Goal: Task Accomplishment & Management: Use online tool/utility

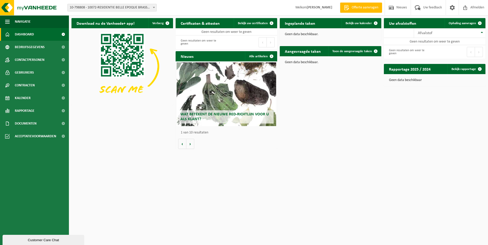
click at [199, 114] on span "Wat betekent de nieuwe RED-richtlijn voor u als klant?" at bounding box center [224, 117] width 88 height 9
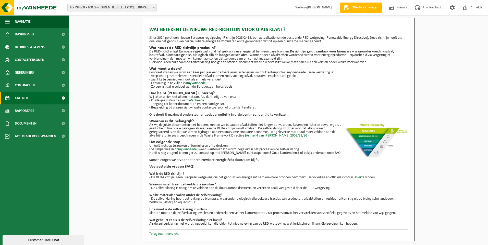
click at [26, 98] on span "Kalender" at bounding box center [23, 98] width 16 height 13
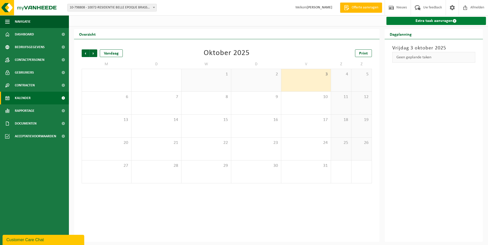
click at [427, 21] on link "Extra taak aanvragen" at bounding box center [436, 21] width 100 height 8
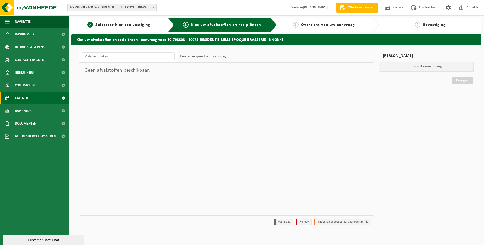
click at [26, 97] on span "Kalender" at bounding box center [23, 98] width 16 height 13
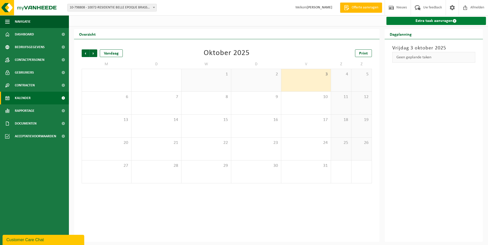
click at [436, 22] on link "Extra taak aanvragen" at bounding box center [436, 21] width 100 height 8
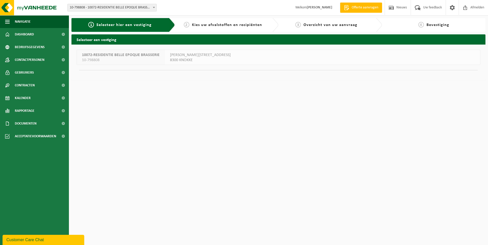
click at [143, 60] on span "10-798808" at bounding box center [121, 60] width 78 height 5
click at [141, 57] on span "10072-RESIDENTIE BELLE EPOQUE BRASSERIE" at bounding box center [121, 55] width 78 height 5
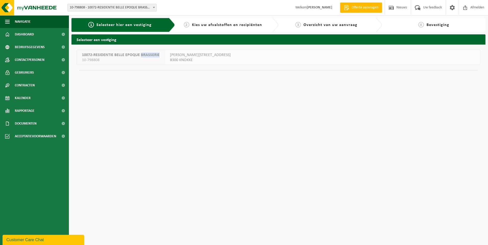
click at [141, 57] on span "10072-RESIDENTIE BELLE EPOQUE BRASSERIE" at bounding box center [121, 55] width 78 height 5
click at [385, 53] on div "10072-RESIDENTIE BELLE EPOQUE BRASSERIE 10-798808 GILBERT [STREET_ADDRESS]" at bounding box center [279, 57] width 404 height 15
click at [179, 56] on span "[PERSON_NAME][STREET_ADDRESS]" at bounding box center [200, 55] width 61 height 5
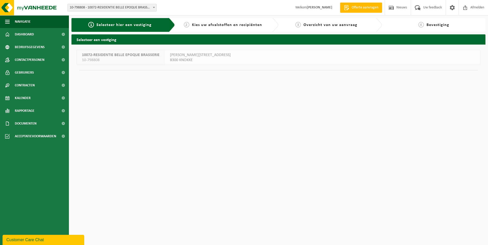
drag, startPoint x: 179, startPoint y: 56, endPoint x: 232, endPoint y: 55, distance: 53.1
click at [232, 55] on div "10072-RESIDENTIE BELLE EPOQUE BRASSERIE 10-798808 GILBERT DECOCKSTRAAT 1 8300 K…" at bounding box center [279, 57] width 404 height 15
click at [135, 56] on span "10072-RESIDENTIE BELLE EPOQUE BRASSERIE" at bounding box center [121, 55] width 78 height 5
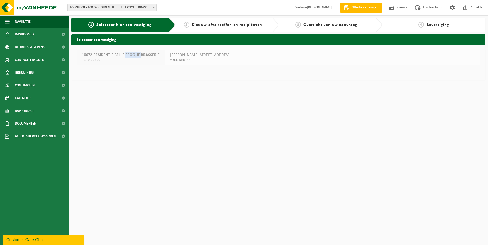
click at [135, 56] on span "10072-RESIDENTIE BELLE EPOQUE BRASSERIE" at bounding box center [121, 55] width 78 height 5
drag, startPoint x: 339, startPoint y: 54, endPoint x: 452, endPoint y: 83, distance: 116.7
click at [452, 83] on div "Selecteer een vestiging 10072-RESIDENTIE BELLE EPOQUE BRASSERIE 10-798808 GILBE…" at bounding box center [278, 58] width 419 height 49
click at [22, 34] on span "Dashboard" at bounding box center [24, 34] width 19 height 13
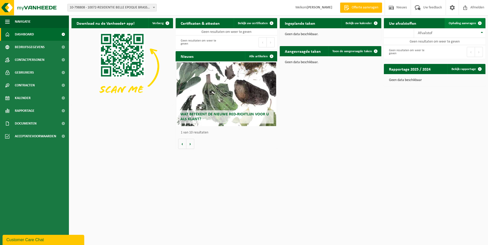
click at [458, 23] on span "Ophaling aanvragen" at bounding box center [462, 23] width 27 height 3
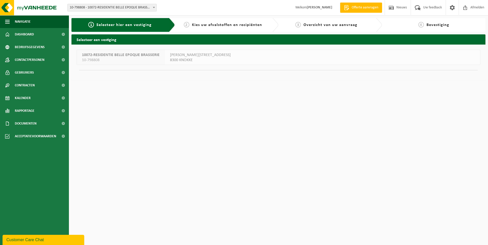
click at [307, 57] on div "10072-RESIDENTIE BELLE EPOQUE BRASSERIE 10-798808 GILBERT DECOCKSTRAAT 1 8300 K…" at bounding box center [279, 57] width 404 height 15
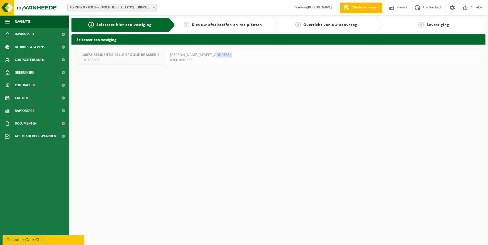
click at [307, 57] on div "10072-RESIDENTIE BELLE EPOQUE BRASSERIE 10-798808 GILBERT DECOCKSTRAAT 1 8300 K…" at bounding box center [279, 57] width 404 height 15
click at [26, 111] on span "Rapportage" at bounding box center [25, 111] width 20 height 13
click at [26, 122] on span "In grafiekvorm" at bounding box center [27, 124] width 23 height 10
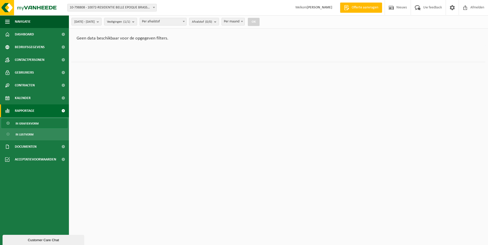
click at [23, 109] on span "Rapportage" at bounding box center [25, 111] width 20 height 13
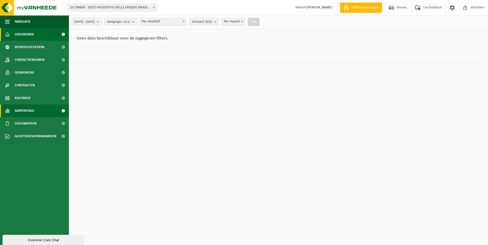
click at [27, 34] on span "Dashboard" at bounding box center [24, 34] width 19 height 13
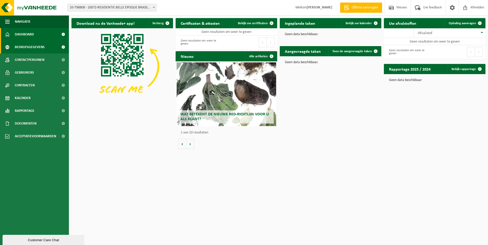
click at [26, 48] on span "Bedrijfsgegevens" at bounding box center [30, 47] width 30 height 13
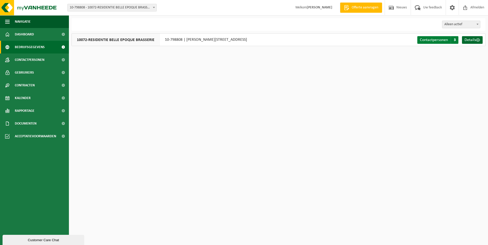
click at [441, 40] on span "Contactpersonen" at bounding box center [434, 40] width 28 height 4
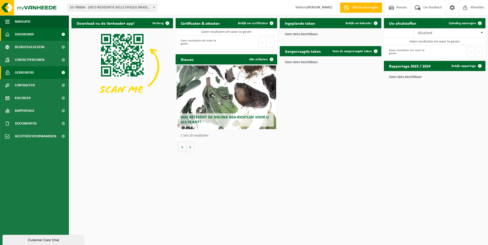
click at [20, 73] on span "Gebruikers" at bounding box center [24, 72] width 19 height 13
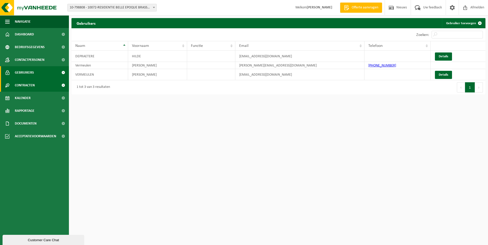
click at [23, 85] on span "Contracten" at bounding box center [25, 85] width 20 height 13
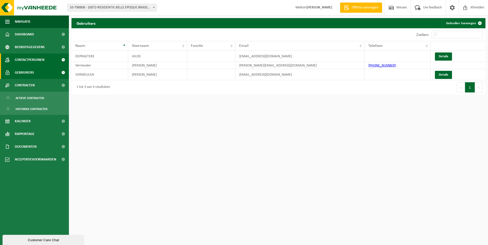
click at [25, 61] on span "Contactpersonen" at bounding box center [30, 60] width 30 height 13
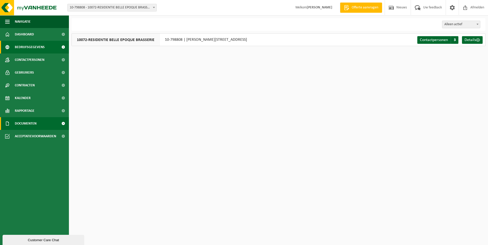
click at [23, 122] on span "Documenten" at bounding box center [26, 123] width 22 height 13
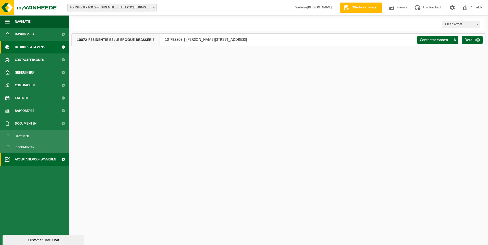
click at [30, 158] on span "Acceptatievoorwaarden" at bounding box center [35, 159] width 41 height 13
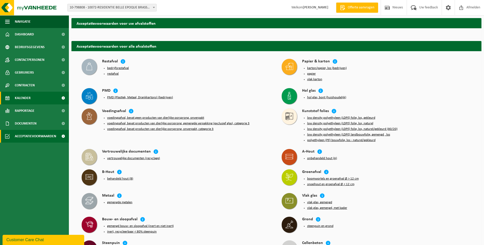
click at [25, 99] on span "Kalender" at bounding box center [23, 98] width 16 height 13
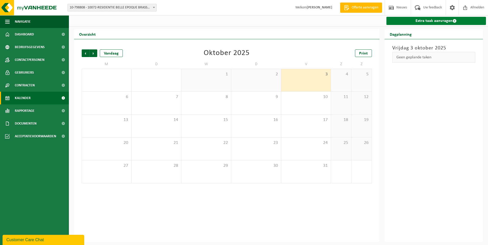
click at [438, 21] on link "Extra taak aanvragen" at bounding box center [436, 21] width 100 height 8
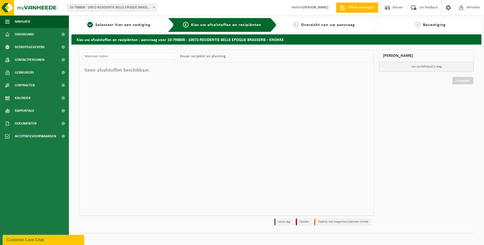
click at [110, 55] on input "text" at bounding box center [128, 57] width 93 height 8
type input "r"
type input "karton"
click at [299, 8] on span "Welkom [PERSON_NAME]" at bounding box center [309, 7] width 47 height 15
click at [355, 6] on span "Offerte aanvragen" at bounding box center [361, 7] width 29 height 5
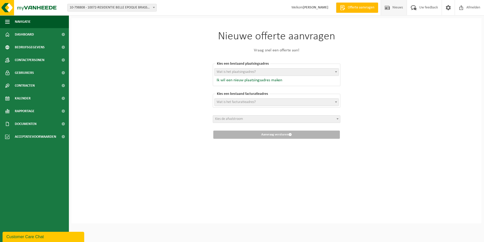
click at [395, 8] on span "Nieuws" at bounding box center [397, 7] width 13 height 15
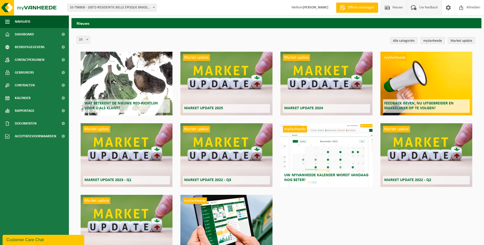
click at [428, 7] on span "Uw feedback" at bounding box center [428, 7] width 21 height 15
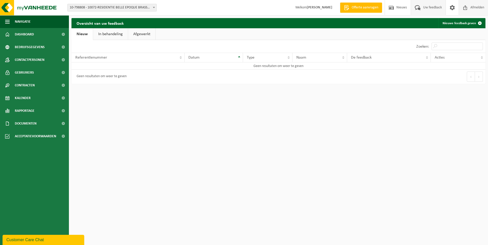
click at [478, 8] on span "Afmelden" at bounding box center [477, 7] width 16 height 15
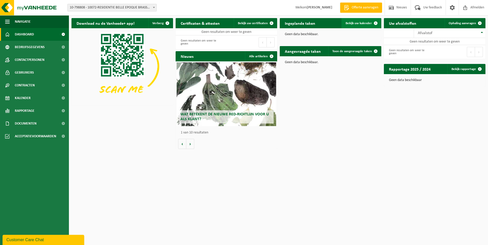
click at [374, 22] on span at bounding box center [375, 23] width 10 height 10
